Goal: Task Accomplishment & Management: Manage account settings

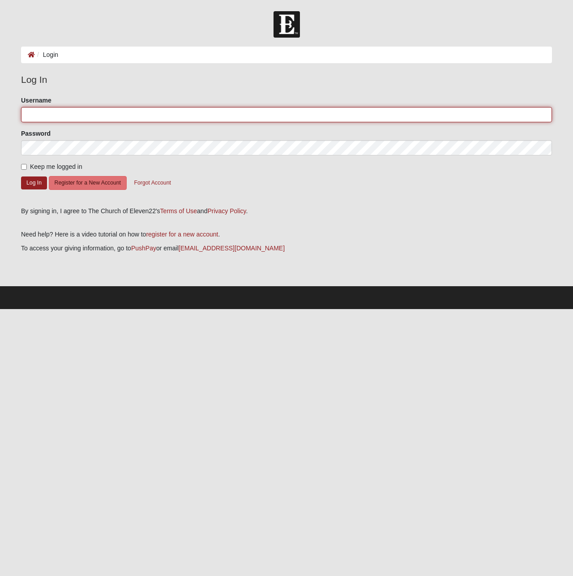
type input "DiamondPainting"
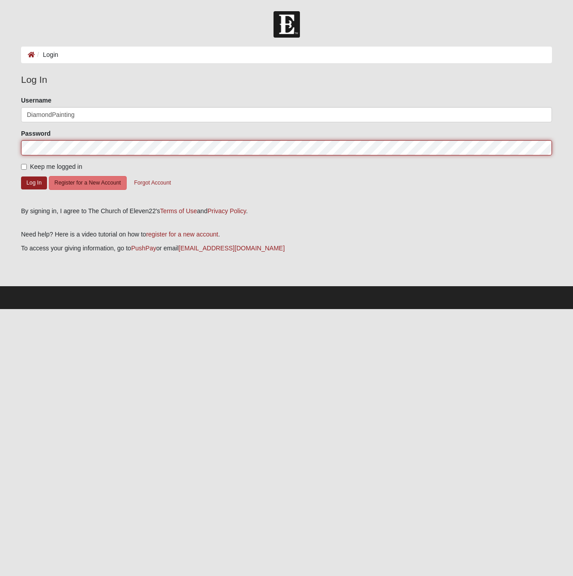
click at [34, 182] on button "Log In" at bounding box center [34, 182] width 26 height 13
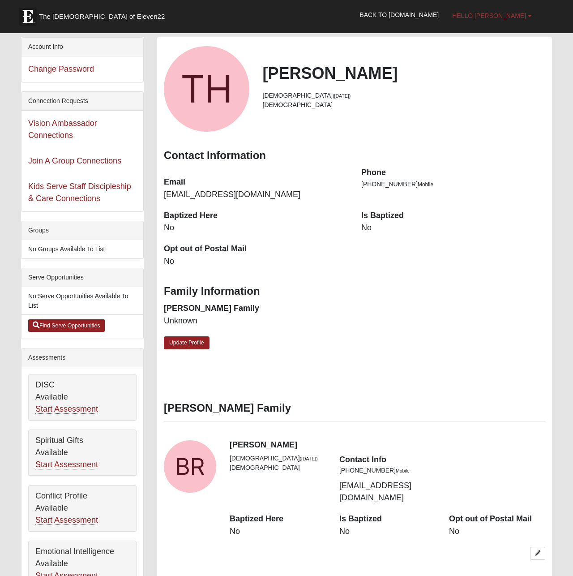
click at [511, 14] on span "Hello [PERSON_NAME]" at bounding box center [489, 15] width 74 height 7
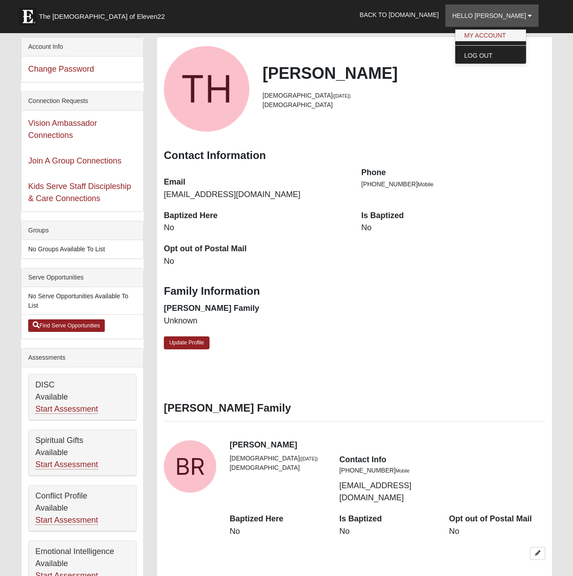
click at [506, 31] on link "My Account" at bounding box center [490, 36] width 71 height 12
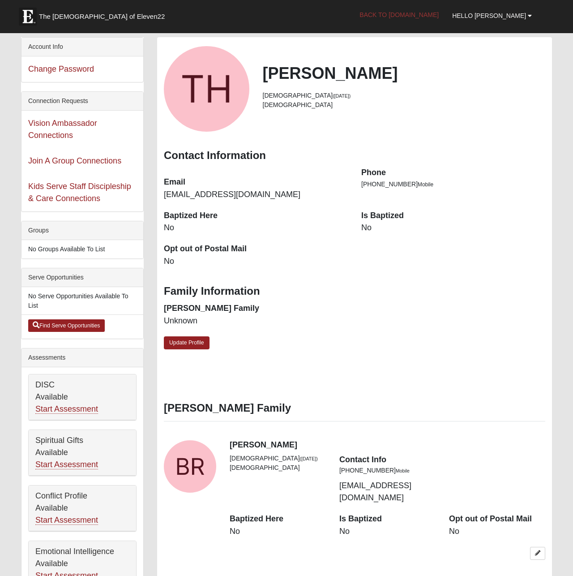
click at [442, 17] on link "Back to [DOMAIN_NAME]" at bounding box center [399, 15] width 93 height 22
click at [90, 18] on span "The Church of Eleven22" at bounding box center [102, 16] width 126 height 9
